Goal: Find specific page/section: Find specific page/section

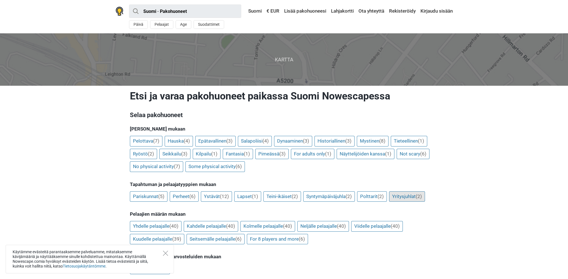
click at [419, 197] on link "Yritysjuhlat (2)" at bounding box center [407, 197] width 36 height 11
click at [282, 238] on link "For 8 players and more (6)" at bounding box center [277, 239] width 61 height 11
click at [374, 228] on link "Viidelle pelaajalle (40)" at bounding box center [377, 226] width 52 height 11
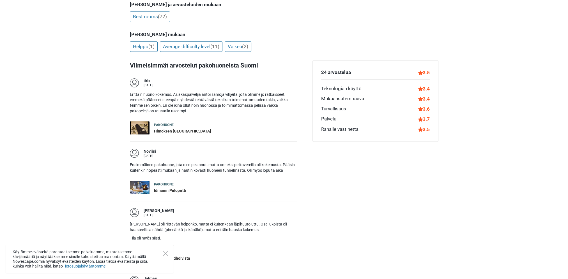
scroll to position [280, 0]
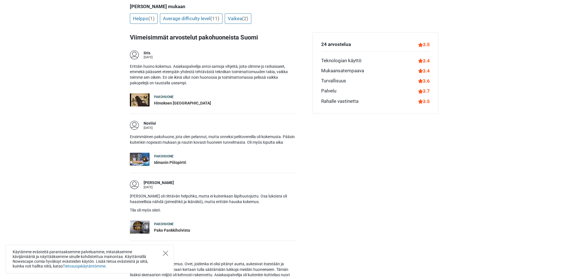
click at [165, 253] on g "Close" at bounding box center [165, 253] width 5 height 5
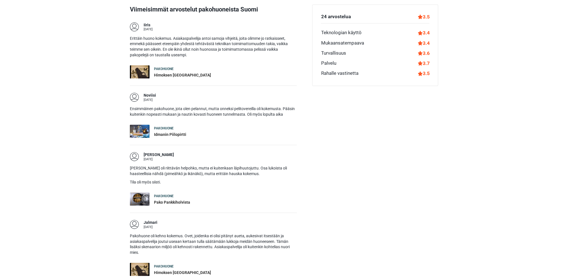
scroll to position [337, 0]
